Goal: Task Accomplishment & Management: Manage account settings

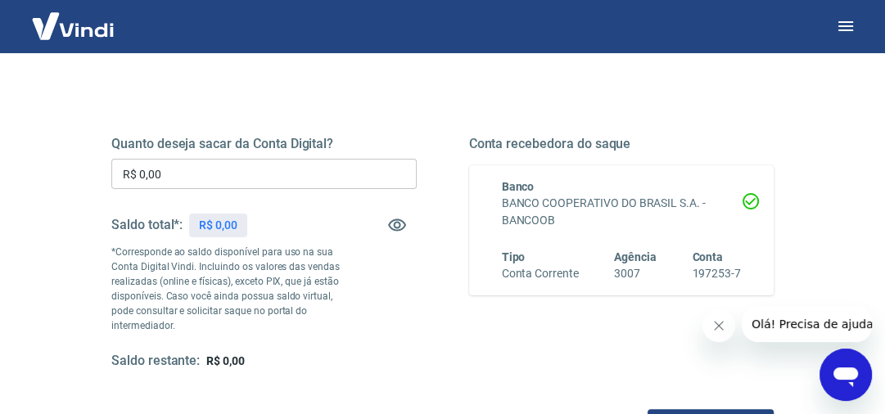
scroll to position [197, 0]
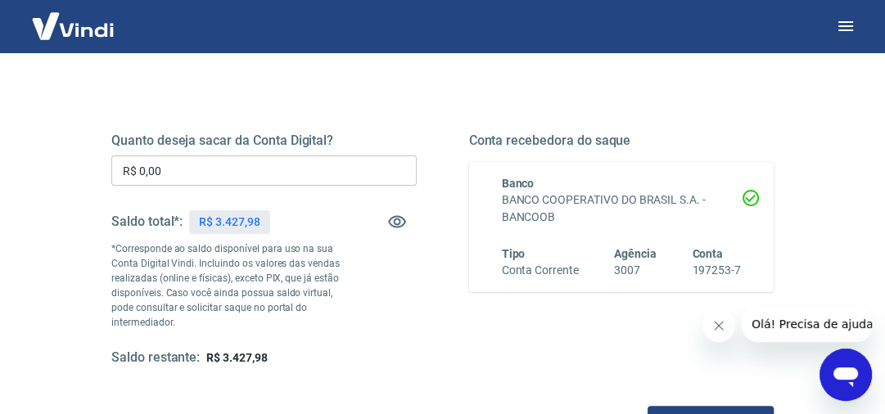
click at [190, 165] on input "R$ 0,00" at bounding box center [264, 171] width 306 height 30
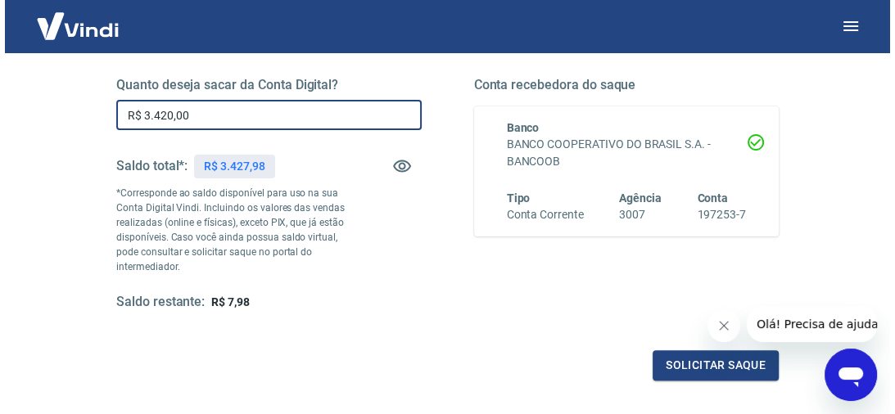
scroll to position [328, 0]
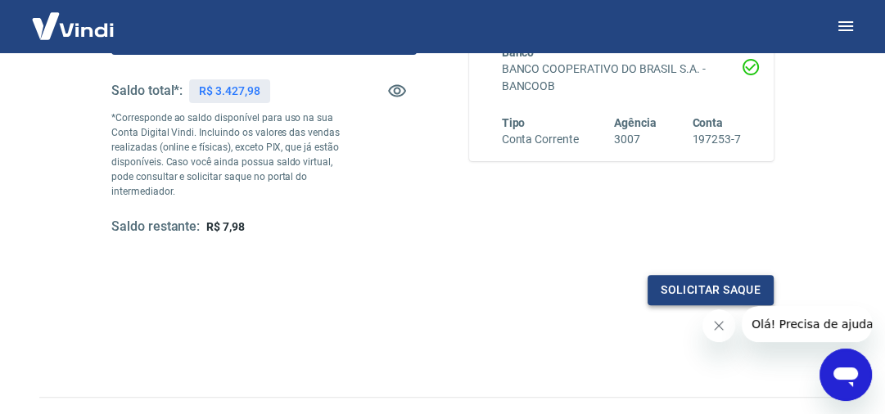
type input "R$ 3.420,00"
click at [688, 288] on button "Solicitar saque" at bounding box center [711, 290] width 126 height 30
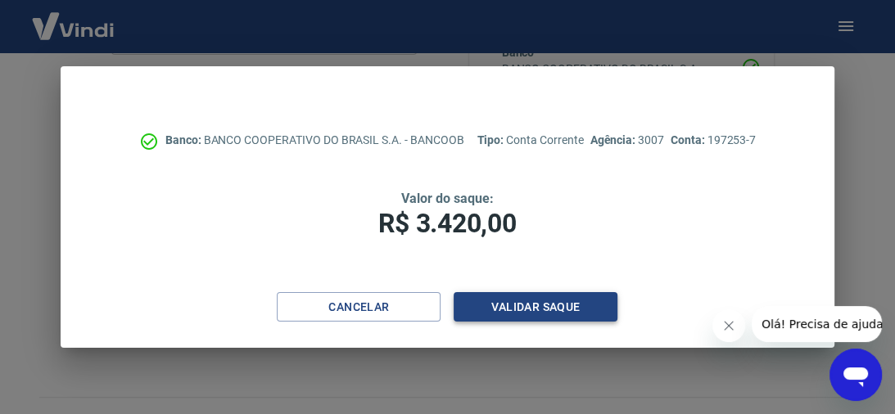
click at [546, 305] on button "Validar saque" at bounding box center [536, 307] width 164 height 30
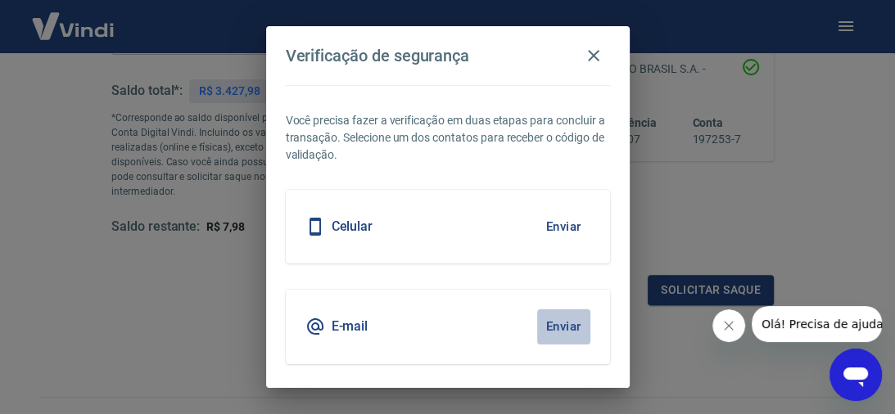
click at [550, 328] on button "Enviar" at bounding box center [563, 327] width 53 height 34
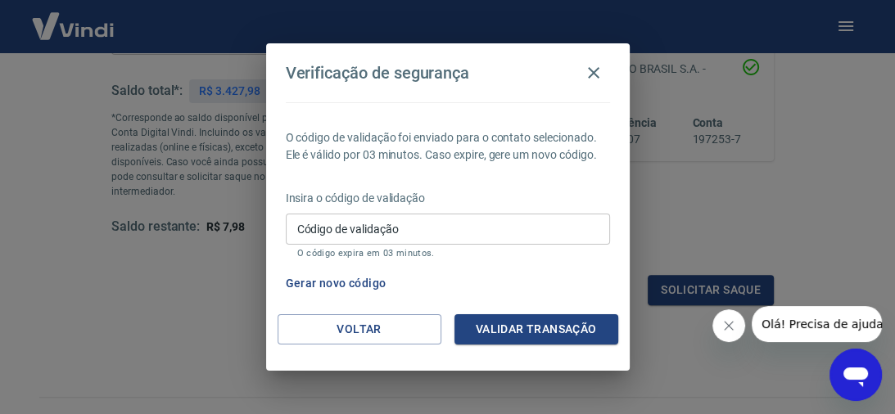
click at [419, 236] on input "Código de validação" at bounding box center [448, 229] width 324 height 30
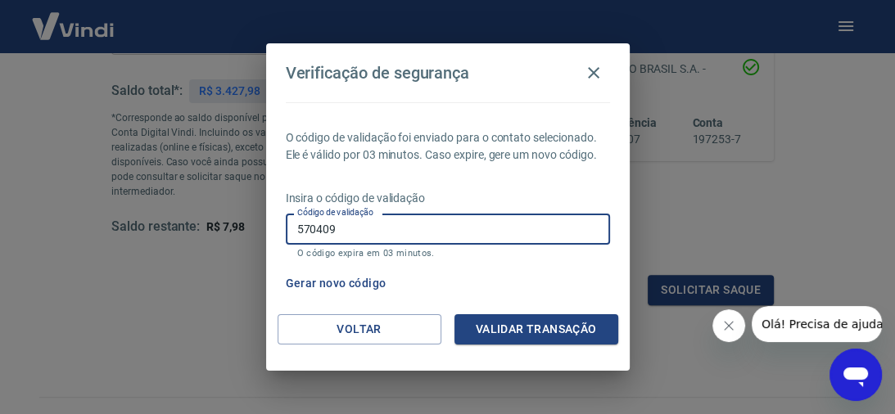
type input "570409"
click at [505, 315] on button "Validar transação" at bounding box center [537, 330] width 164 height 30
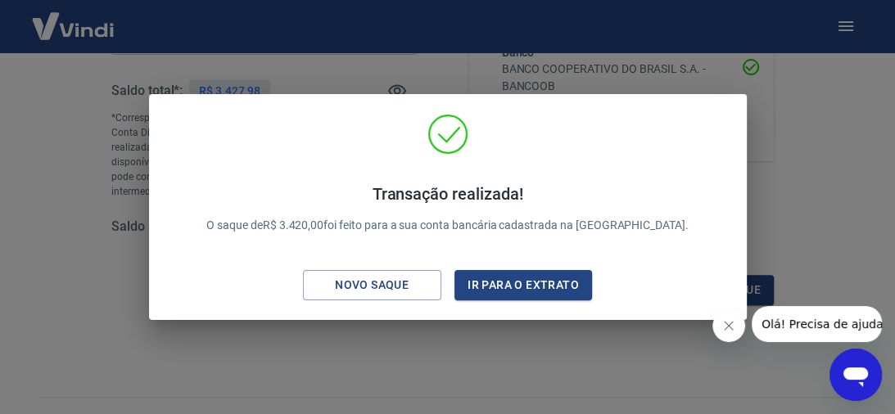
click at [741, 329] on button "Fechar mensagem da empresa" at bounding box center [729, 326] width 33 height 33
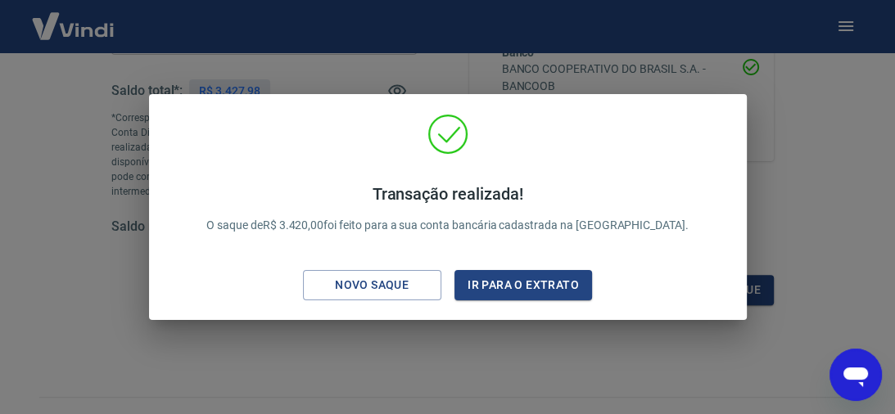
click at [796, 126] on div "Transação realizada! O saque de R$ 3.420,00 foi feito para a sua conta bancária…" at bounding box center [447, 207] width 895 height 414
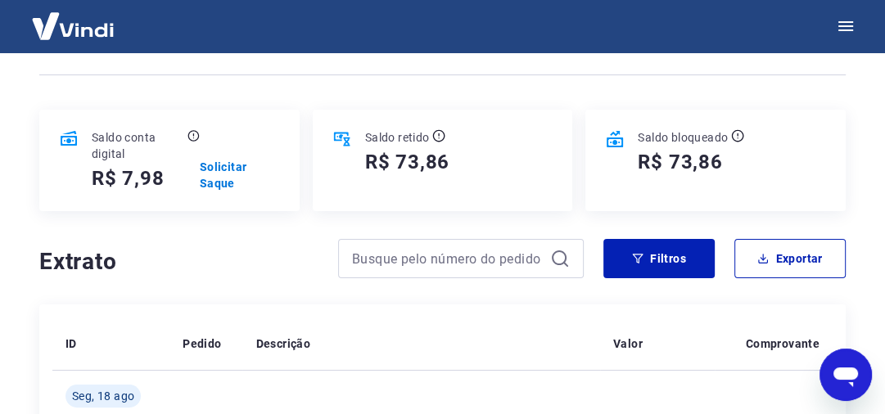
scroll to position [410, 0]
